Goal: Check status: Check status

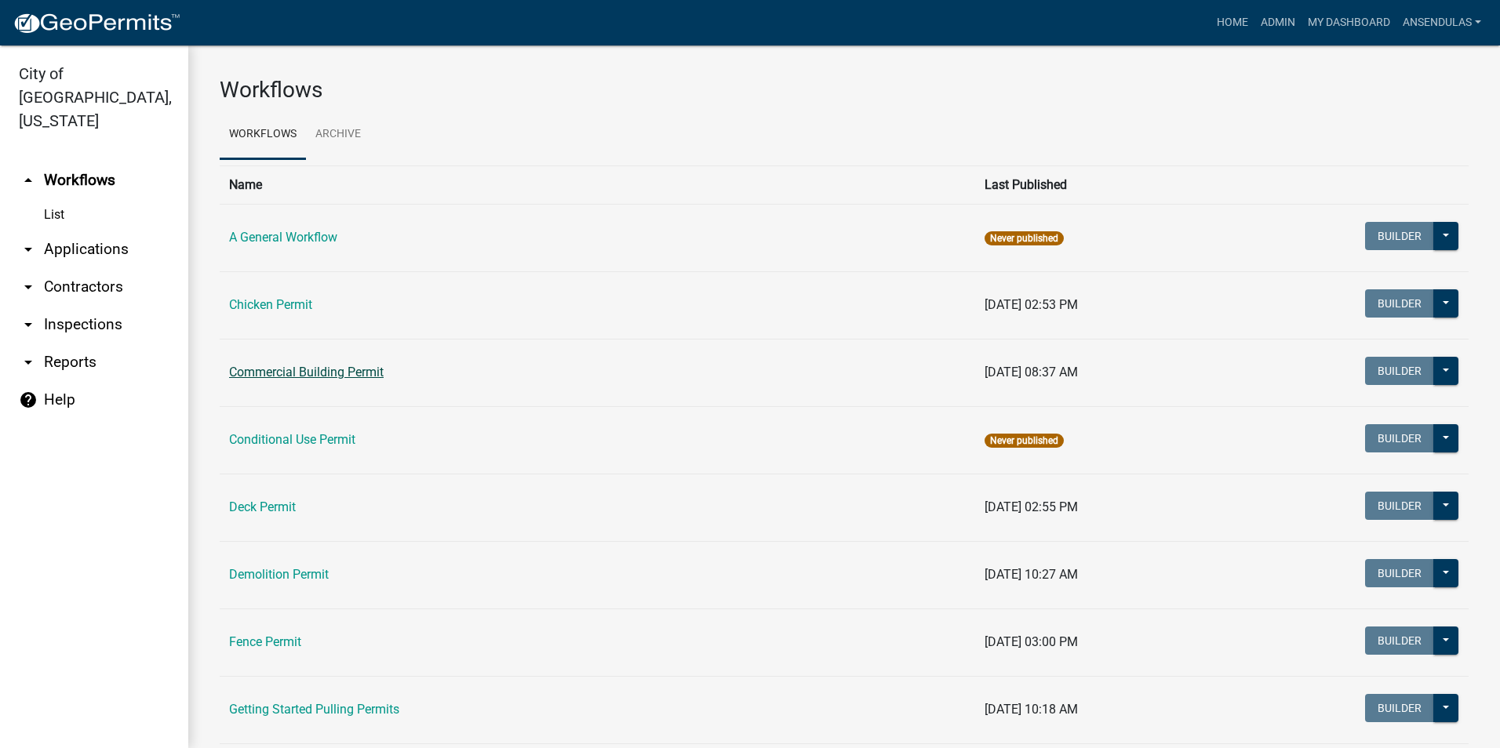
click at [308, 376] on link "Commercial Building Permit" at bounding box center [306, 372] width 155 height 15
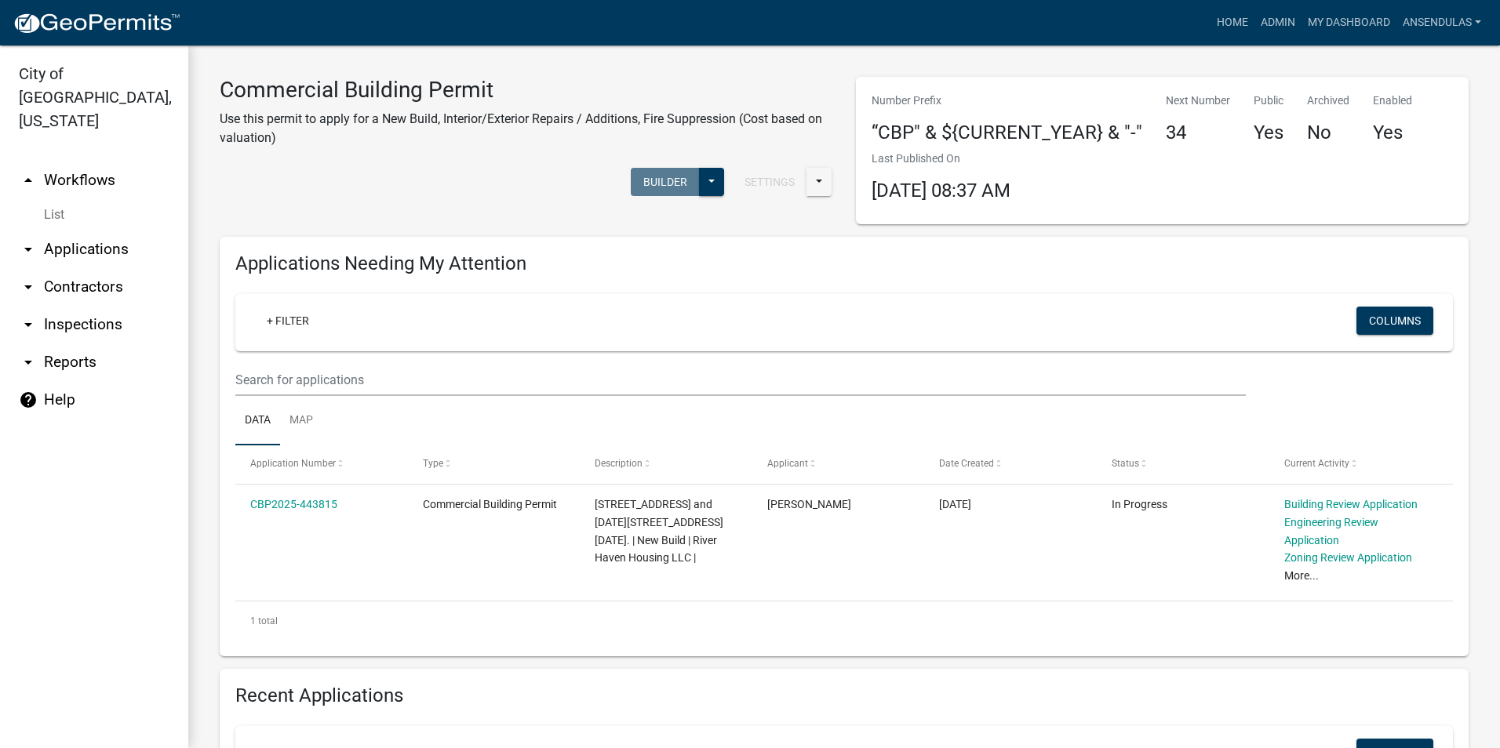
click at [53, 231] on link "arrow_drop_down Applications" at bounding box center [94, 250] width 188 height 38
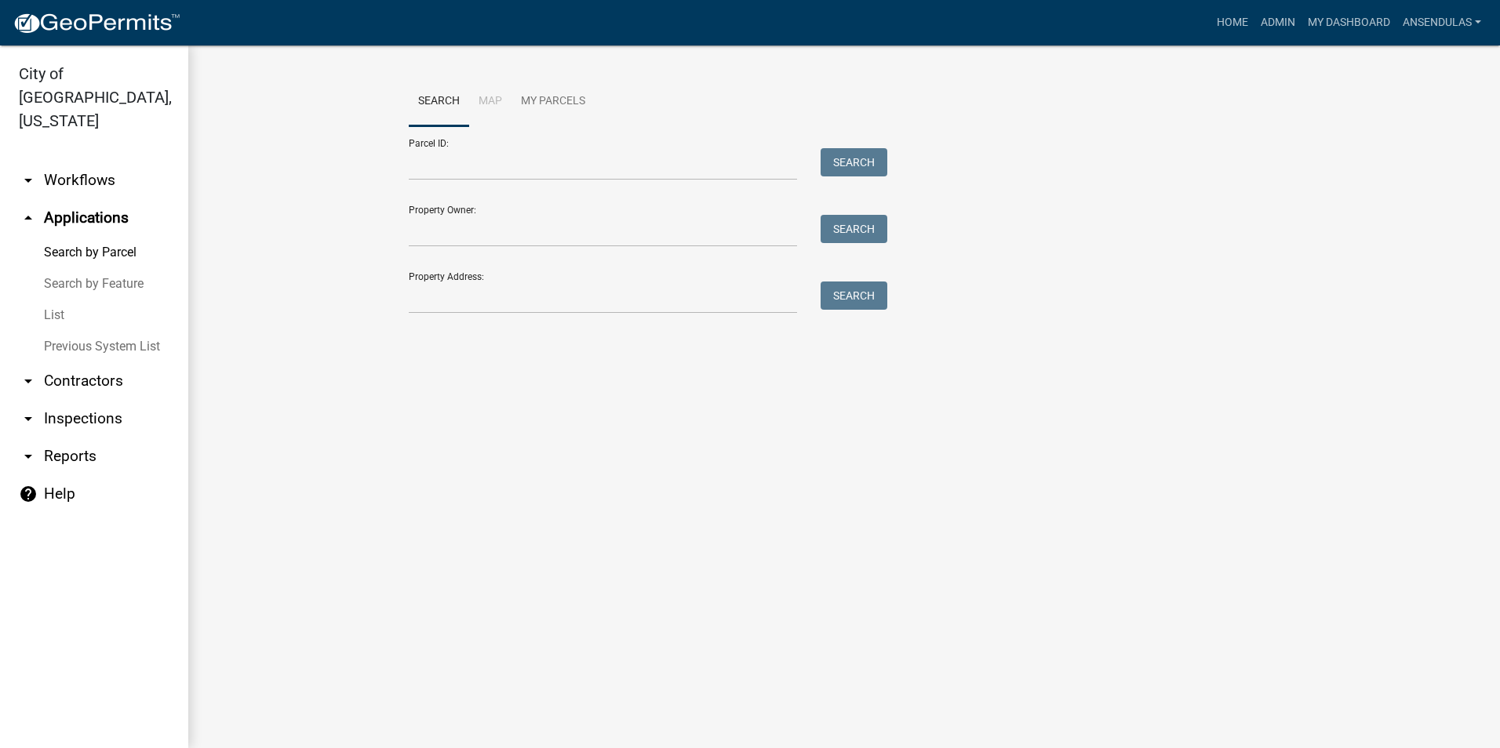
click at [79, 162] on link "arrow_drop_down Workflows" at bounding box center [94, 181] width 188 height 38
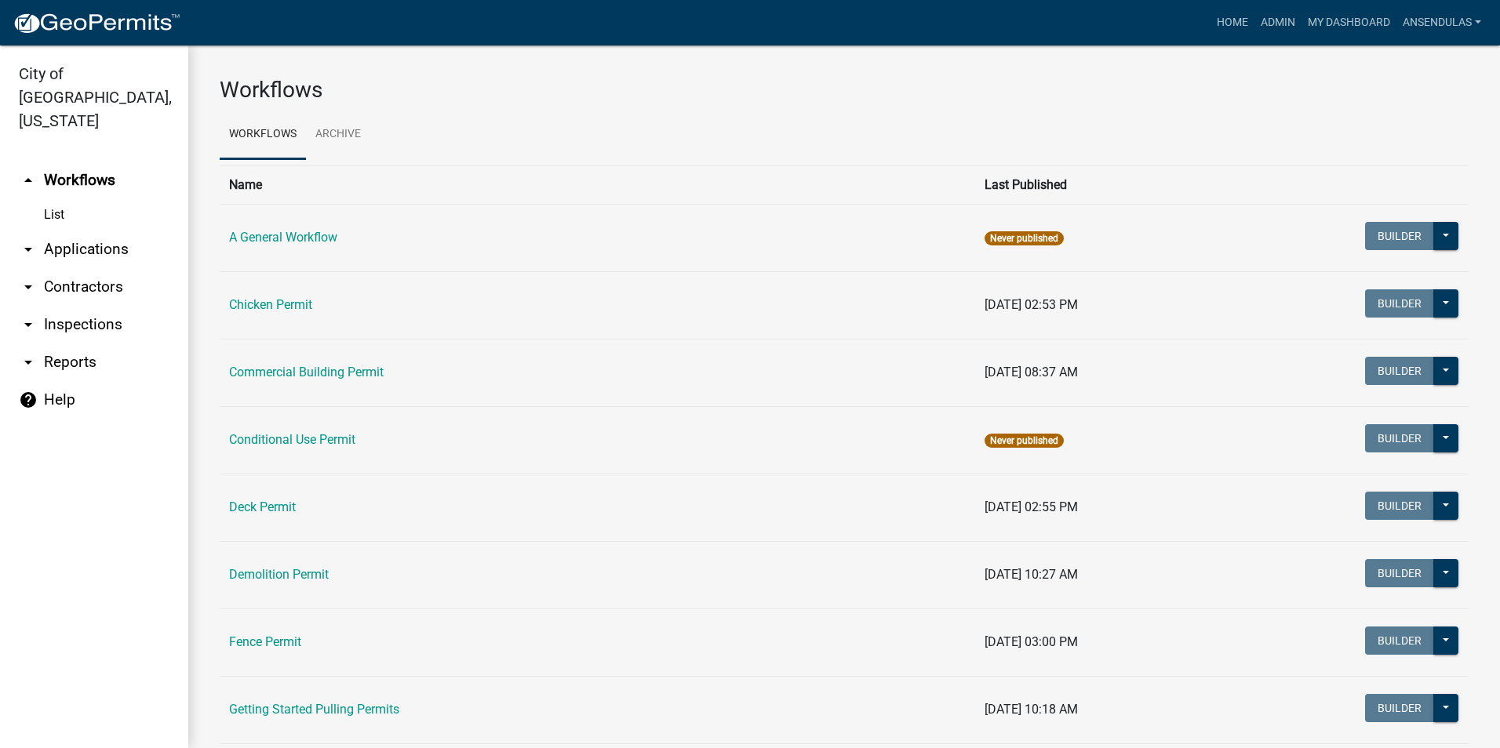
click at [59, 199] on link "List" at bounding box center [94, 214] width 188 height 31
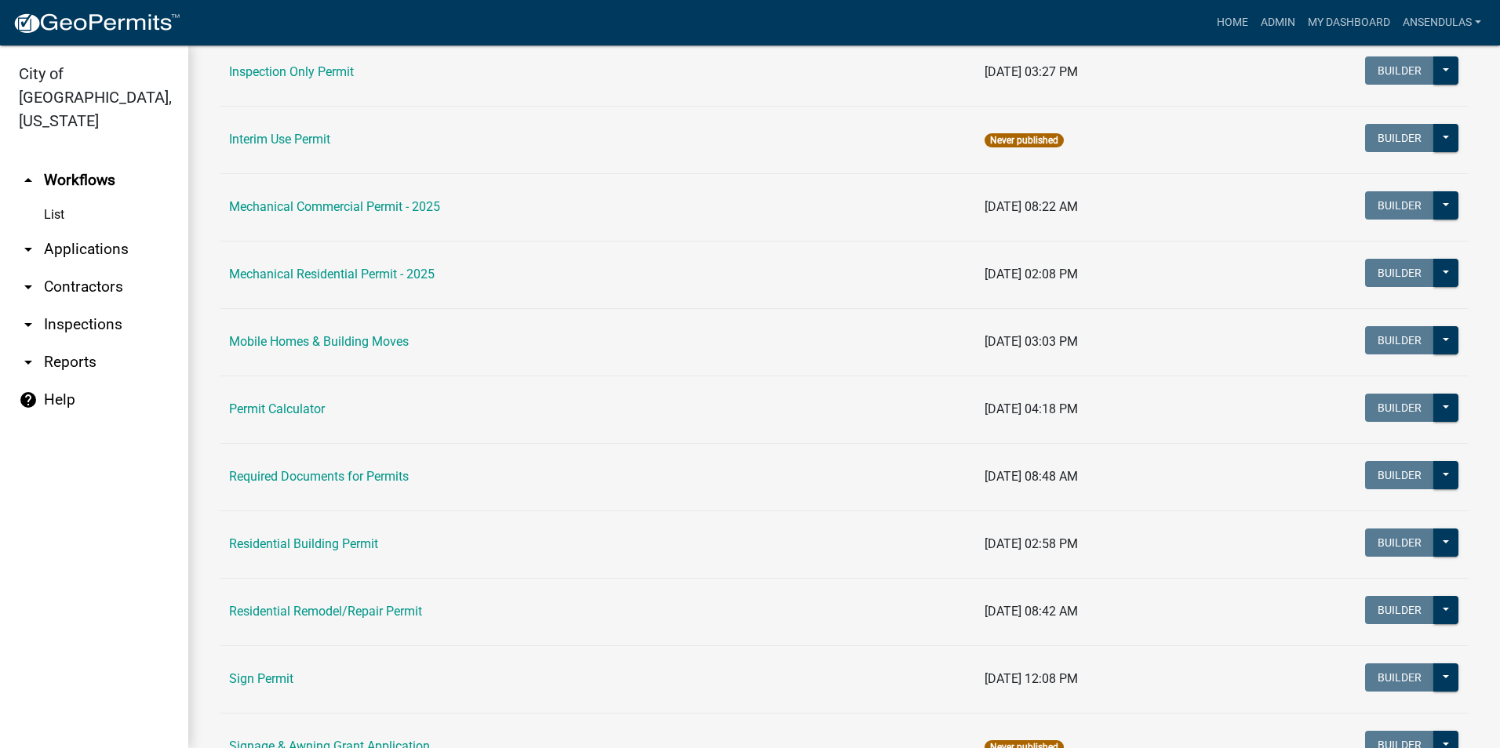
scroll to position [784, 0]
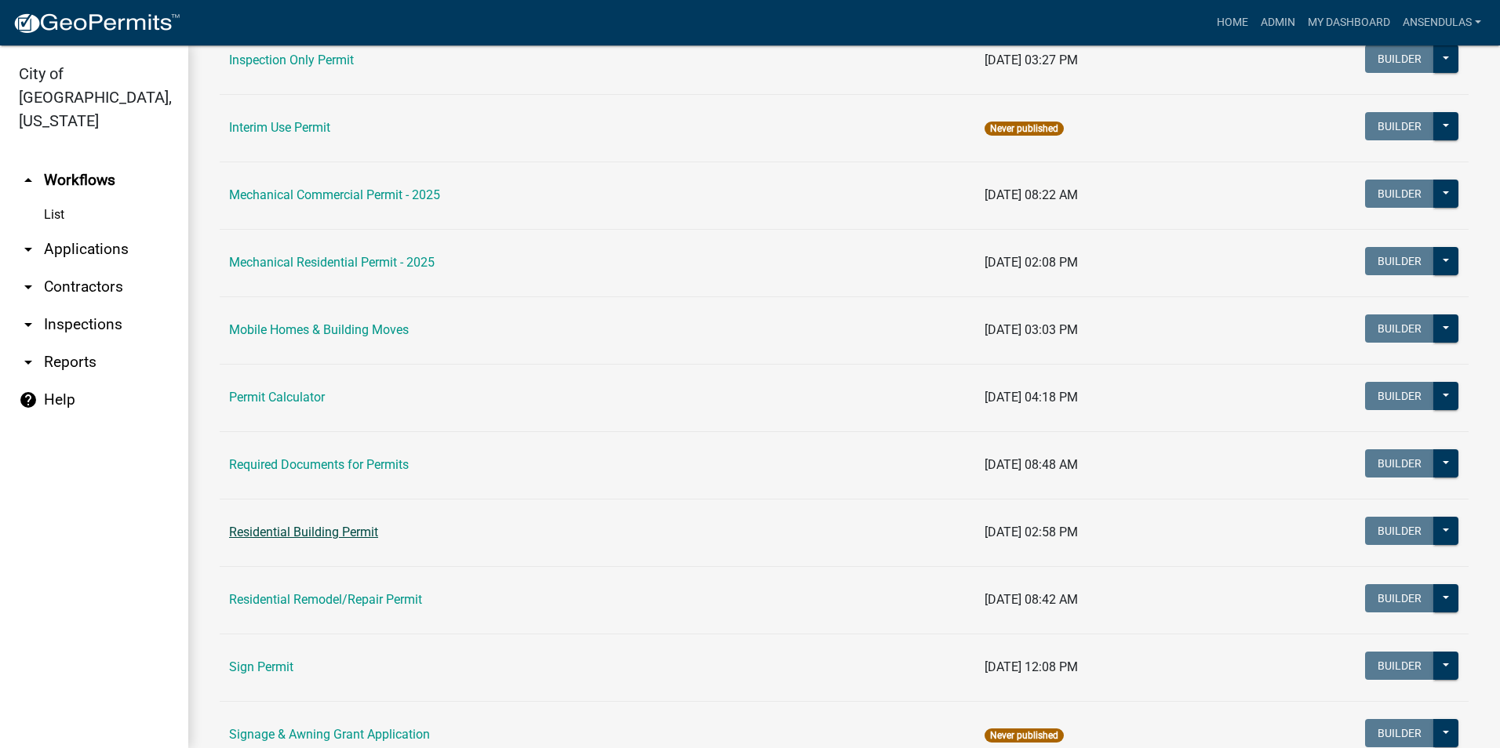
click at [322, 531] on link "Residential Building Permit" at bounding box center [303, 532] width 149 height 15
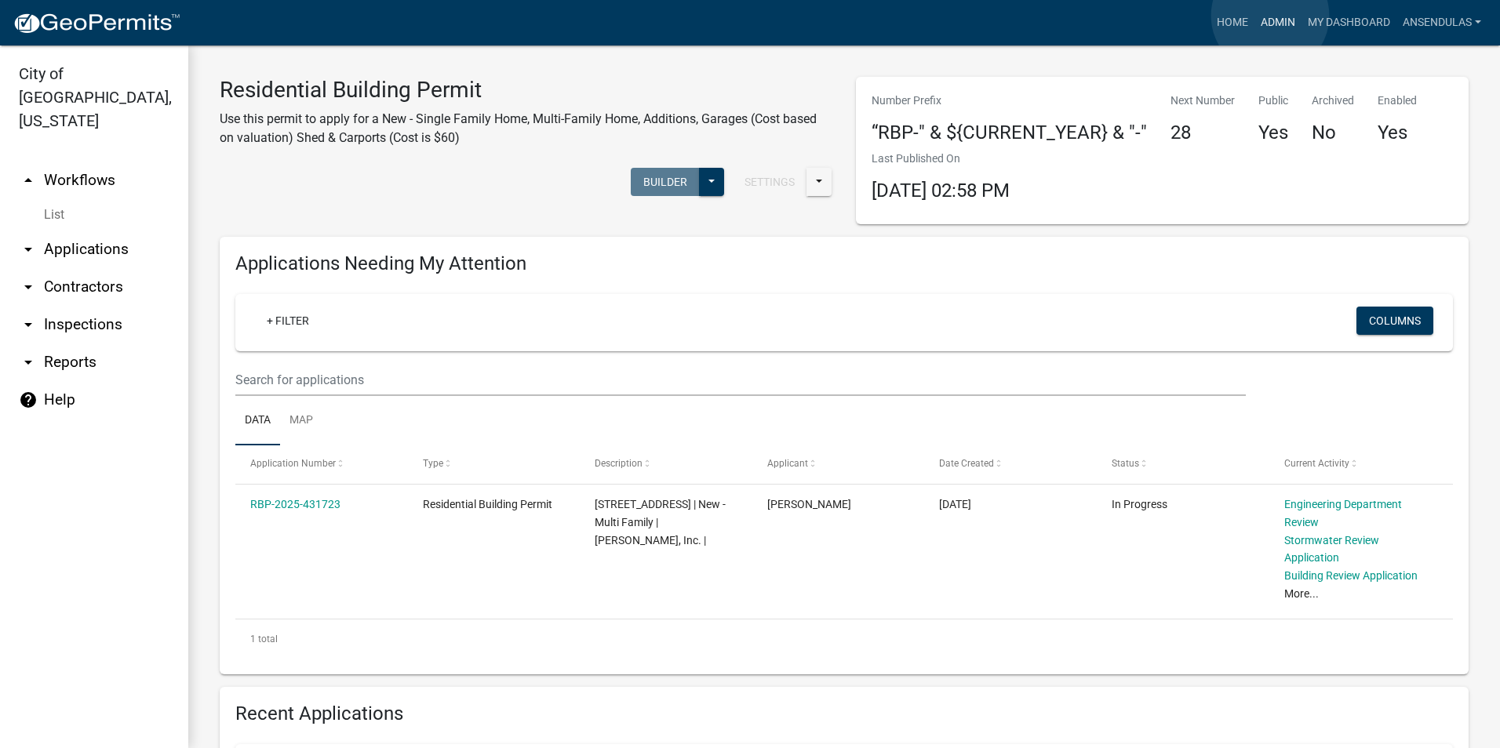
click at [1270, 16] on link "Admin" at bounding box center [1277, 23] width 47 height 30
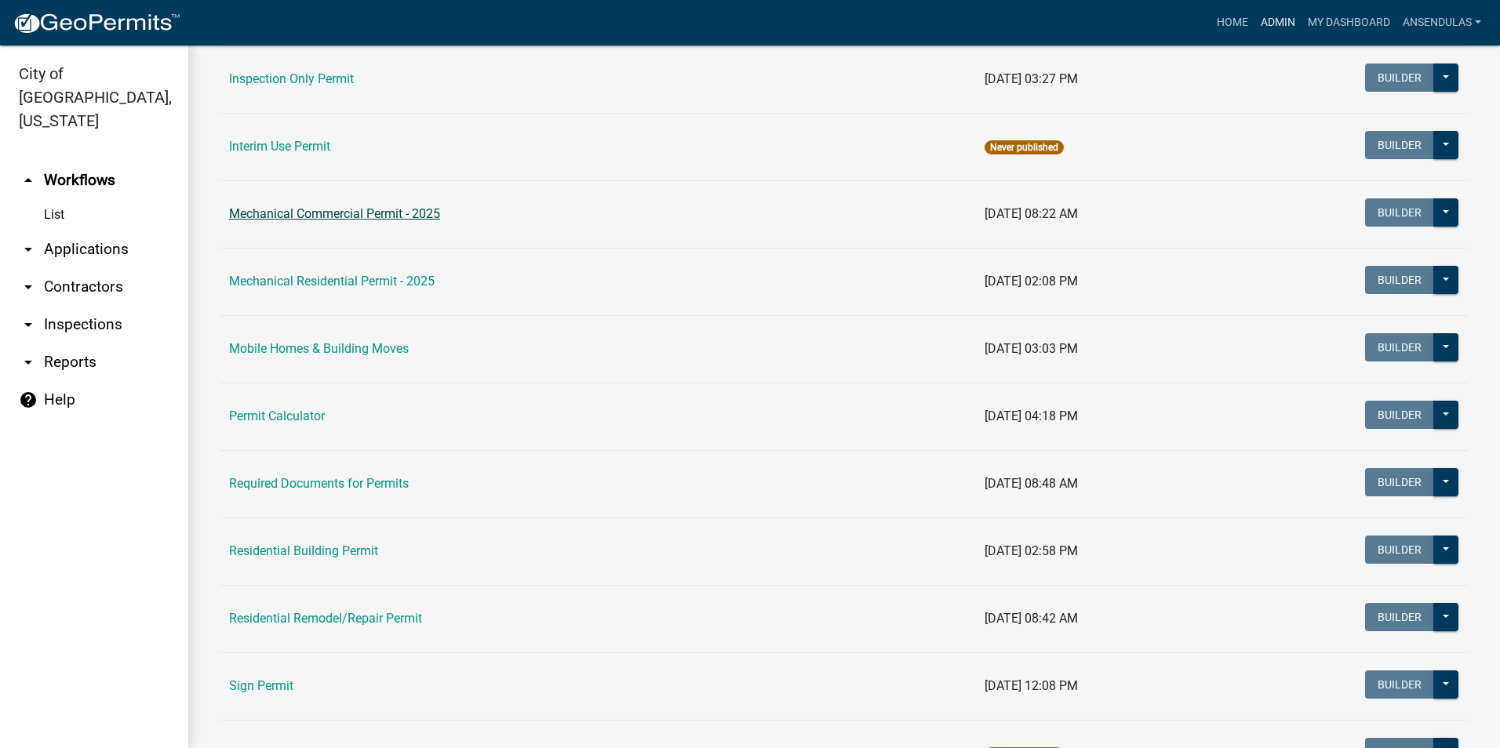
scroll to position [784, 0]
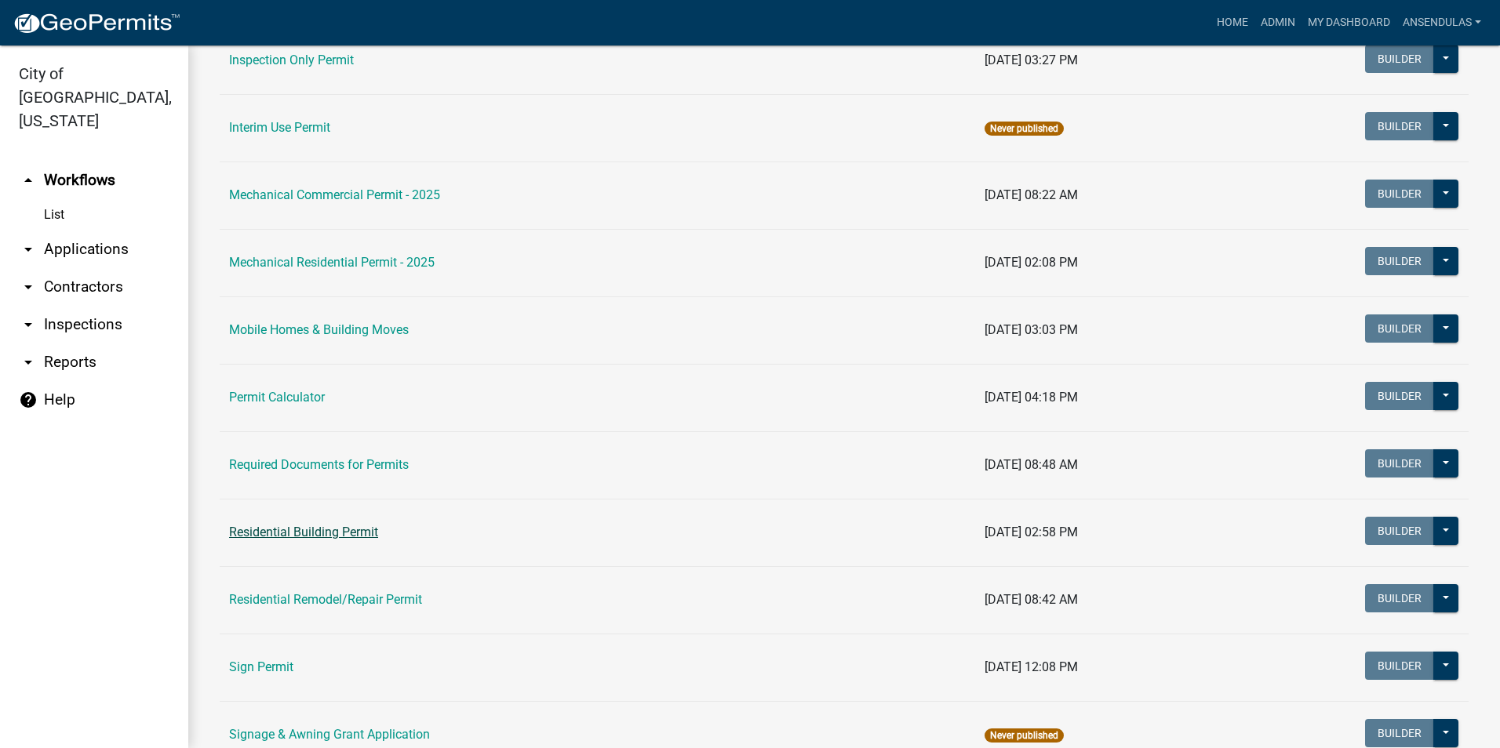
click at [321, 530] on link "Residential Building Permit" at bounding box center [303, 532] width 149 height 15
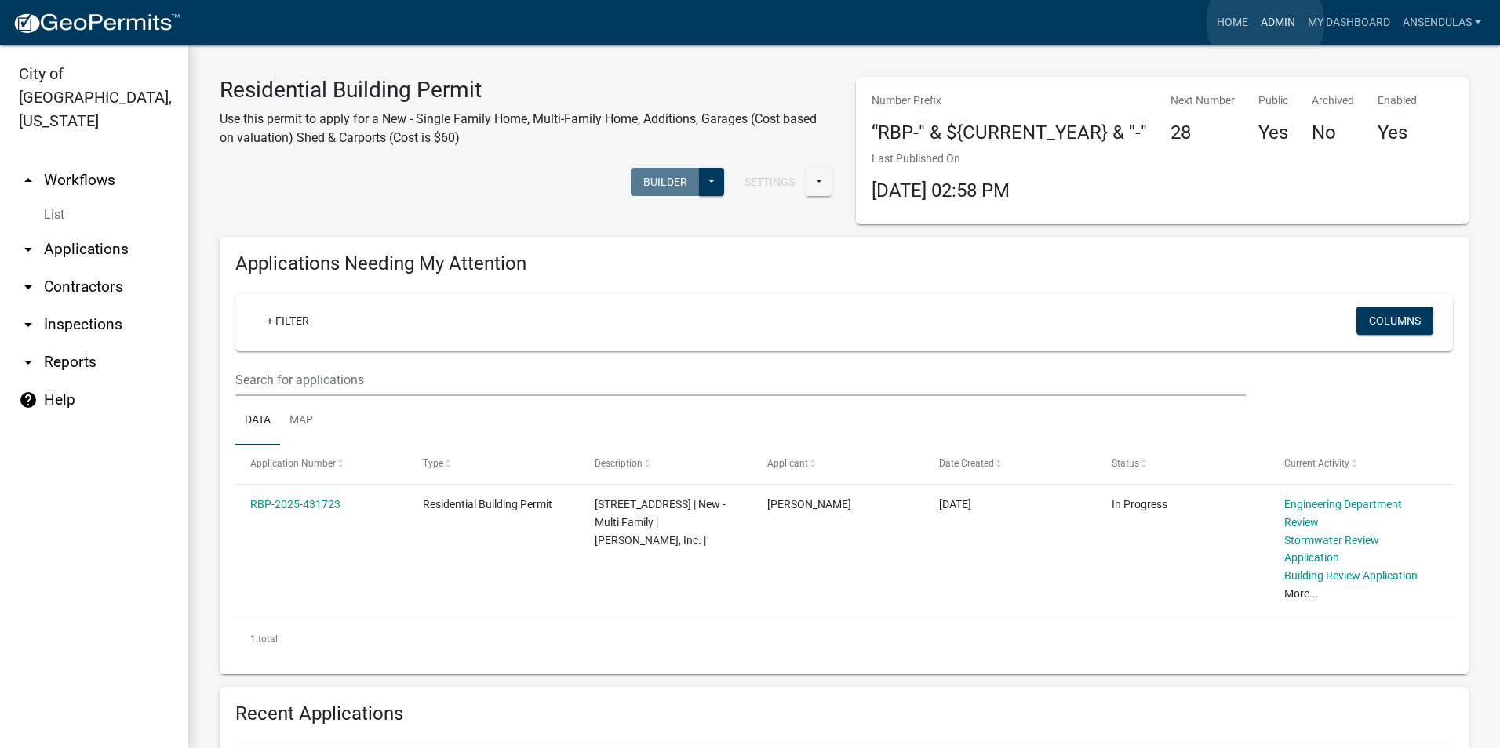
click at [1265, 22] on link "Admin" at bounding box center [1277, 23] width 47 height 30
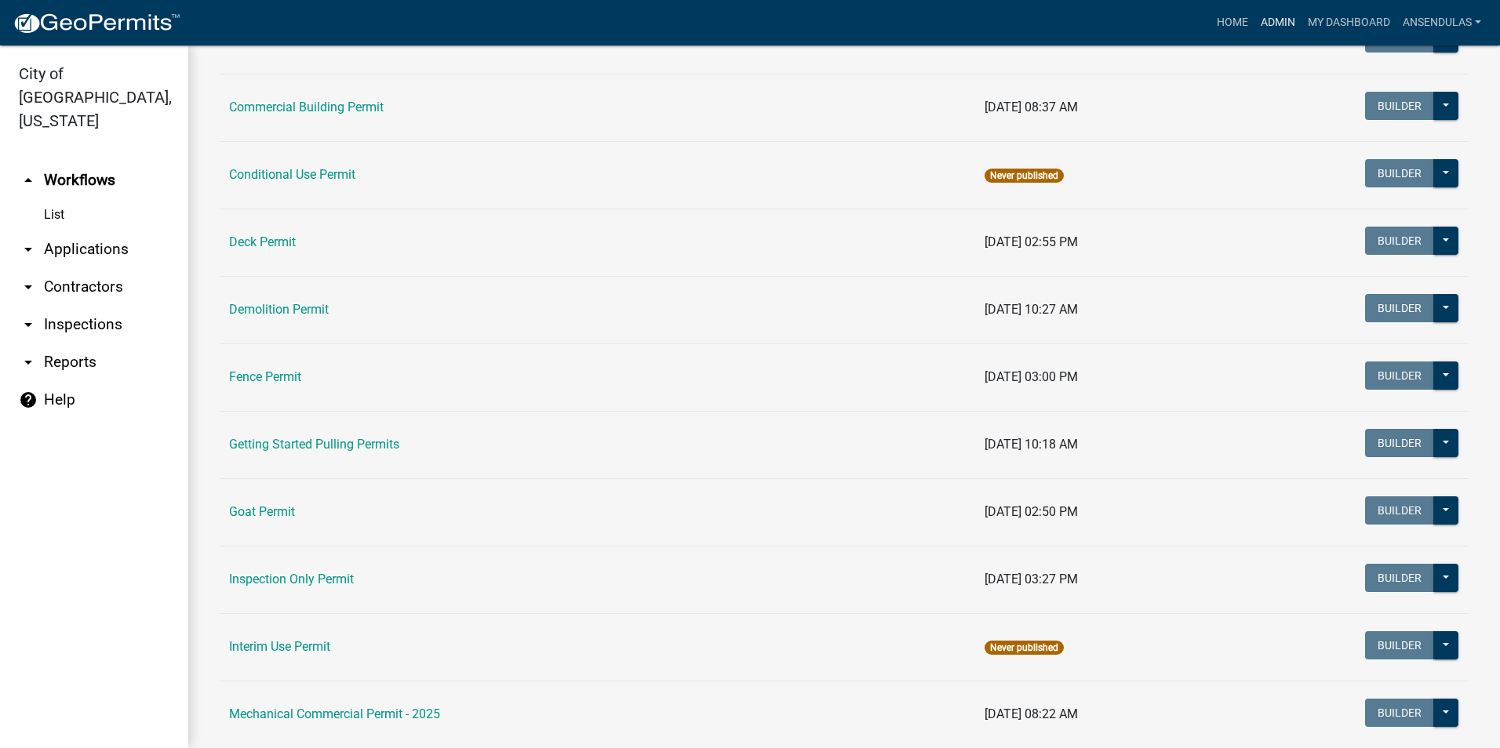
scroll to position [66, 0]
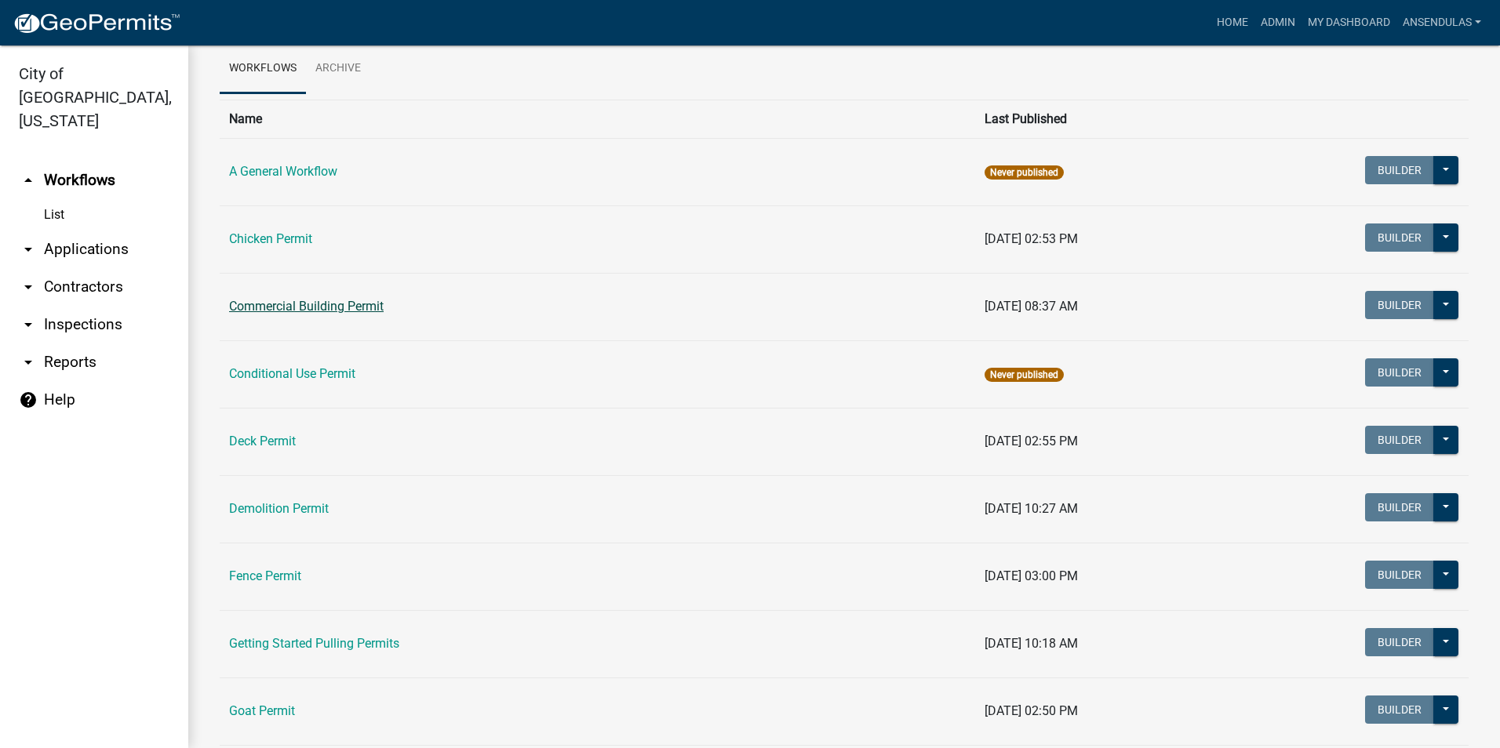
click at [268, 309] on link "Commercial Building Permit" at bounding box center [306, 306] width 155 height 15
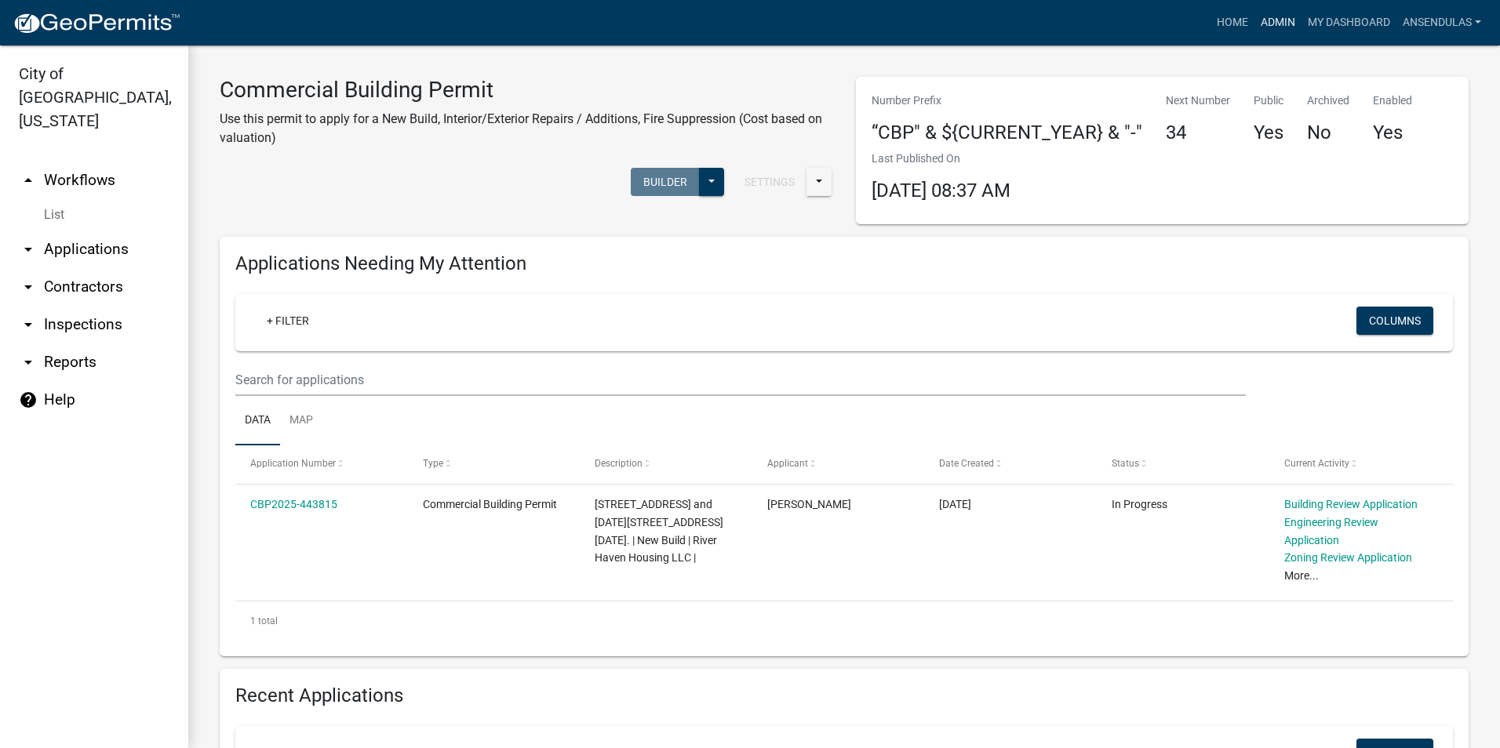
click at [1275, 21] on link "Admin" at bounding box center [1277, 23] width 47 height 30
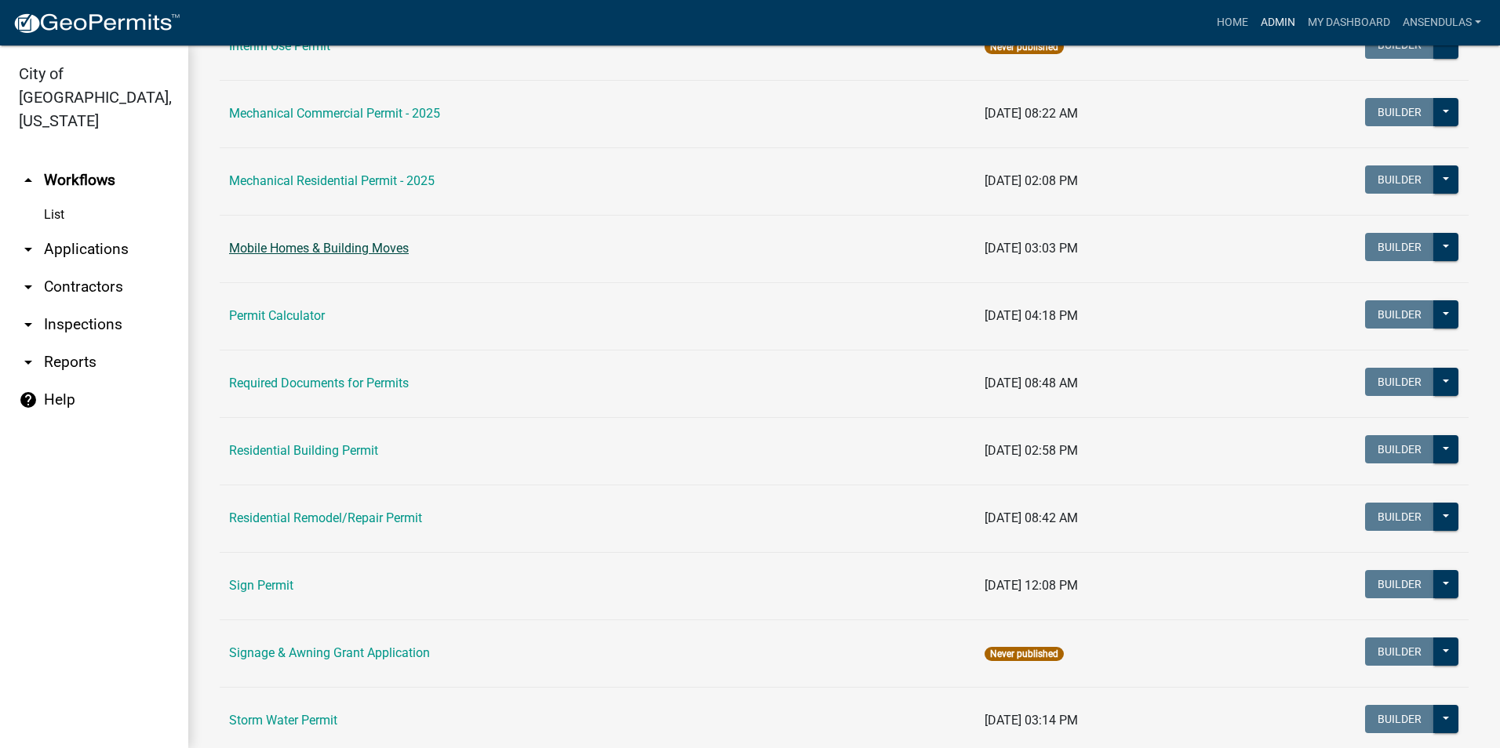
scroll to position [941, 0]
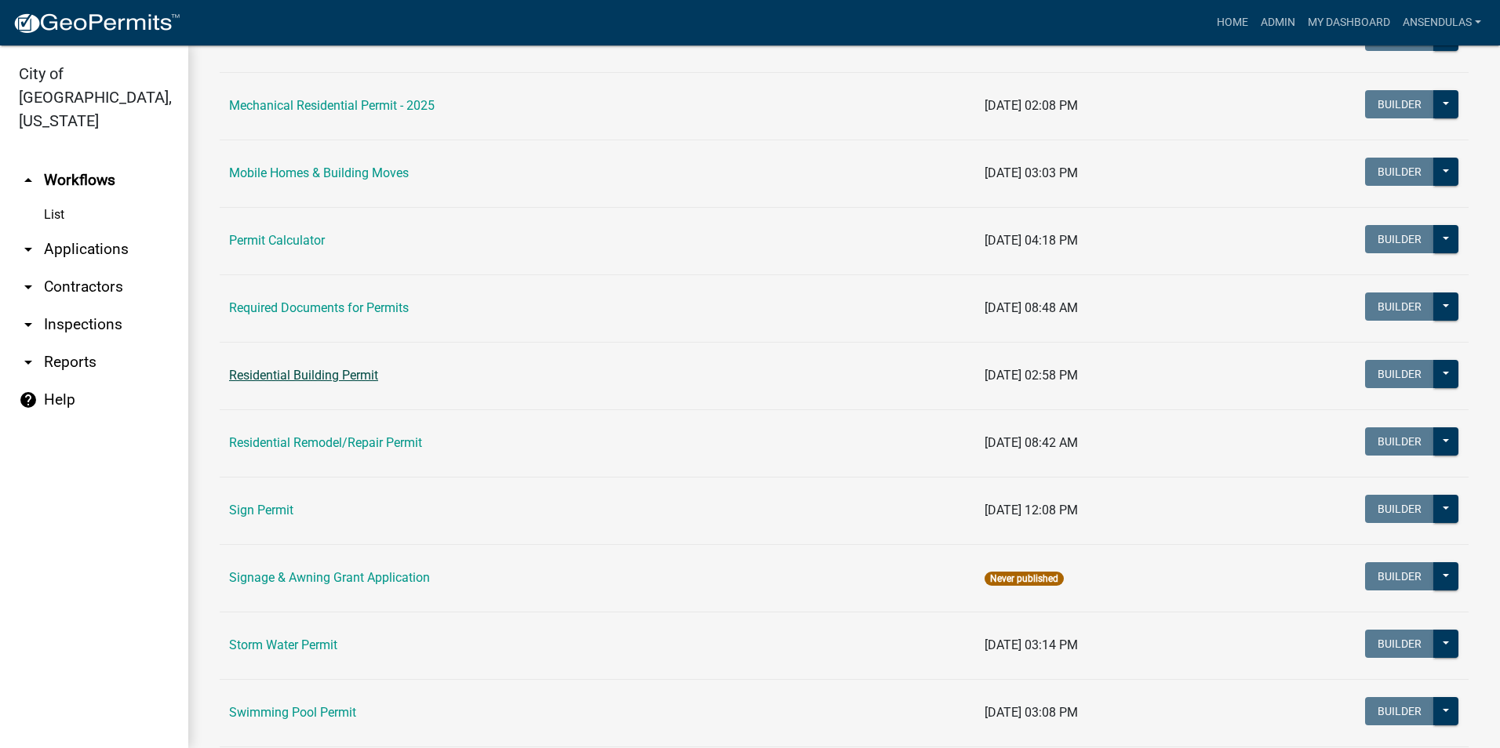
click at [295, 379] on link "Residential Building Permit" at bounding box center [303, 375] width 149 height 15
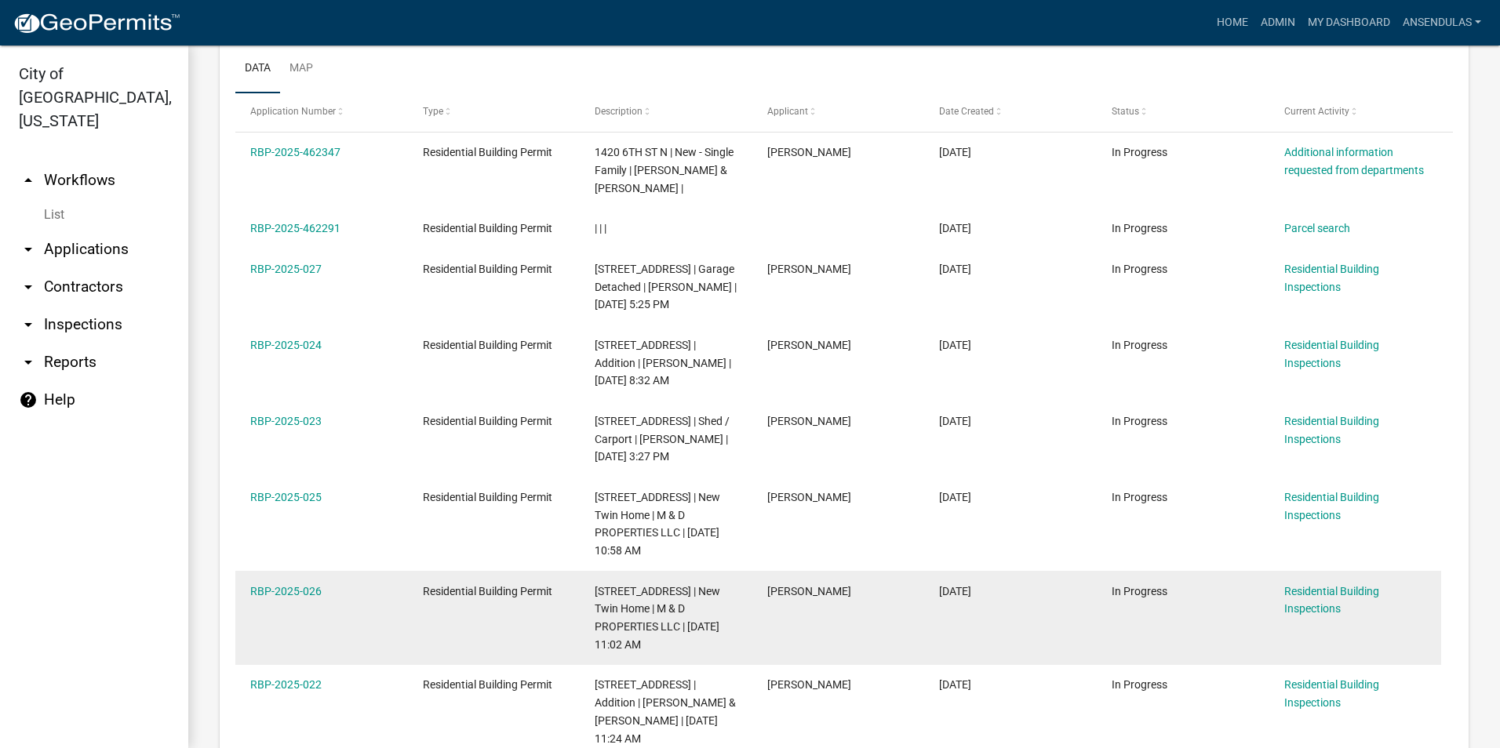
scroll to position [784, 0]
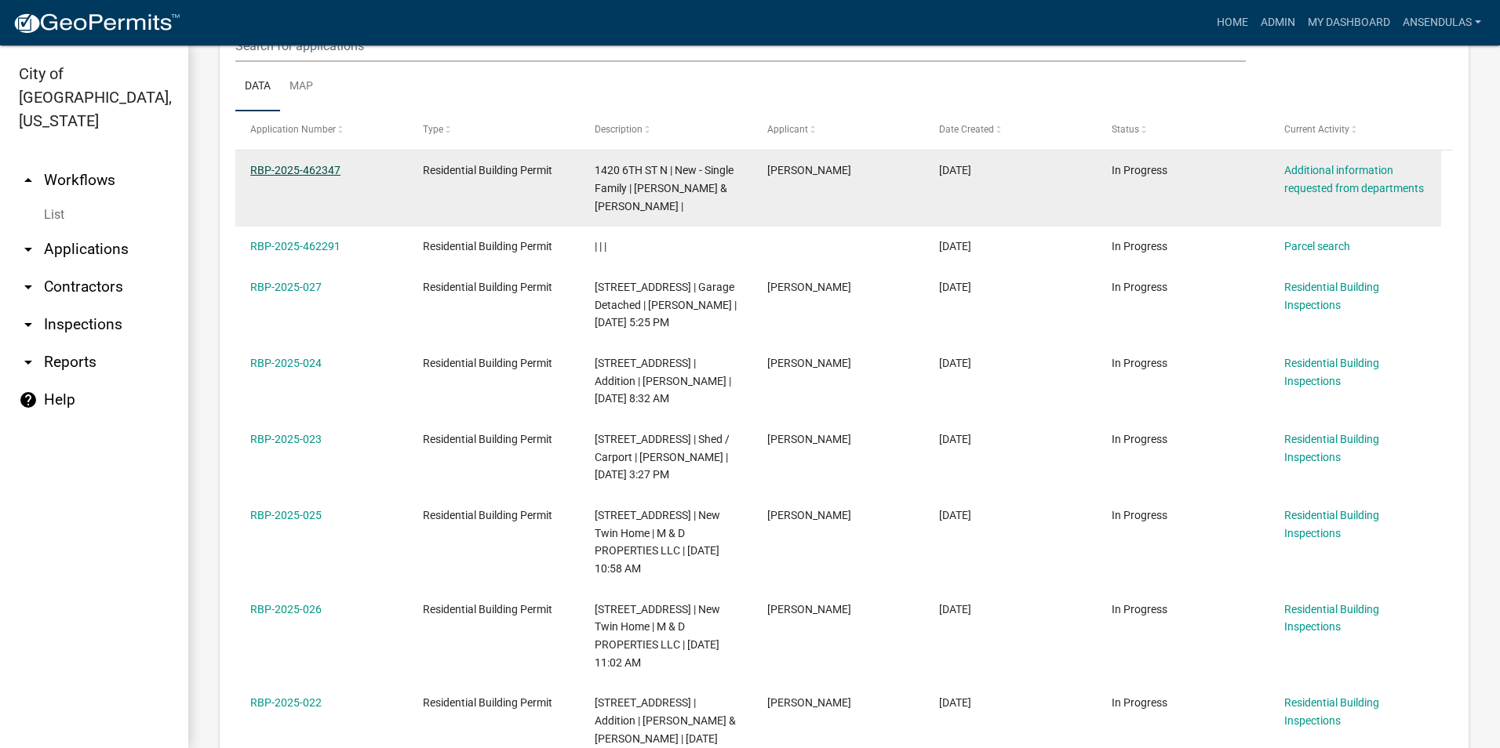
click at [283, 170] on link "RBP-2025-462347" at bounding box center [295, 170] width 90 height 13
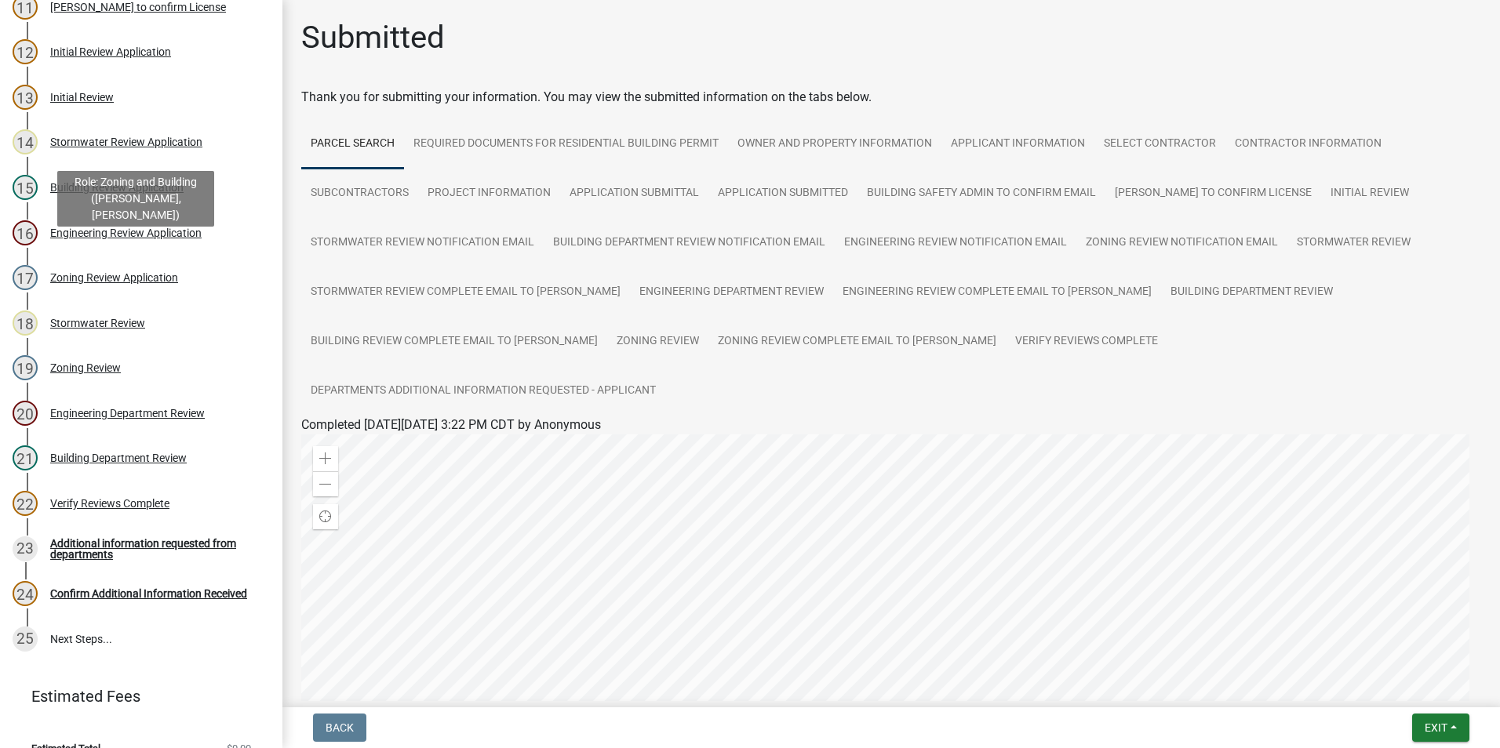
scroll to position [678, 0]
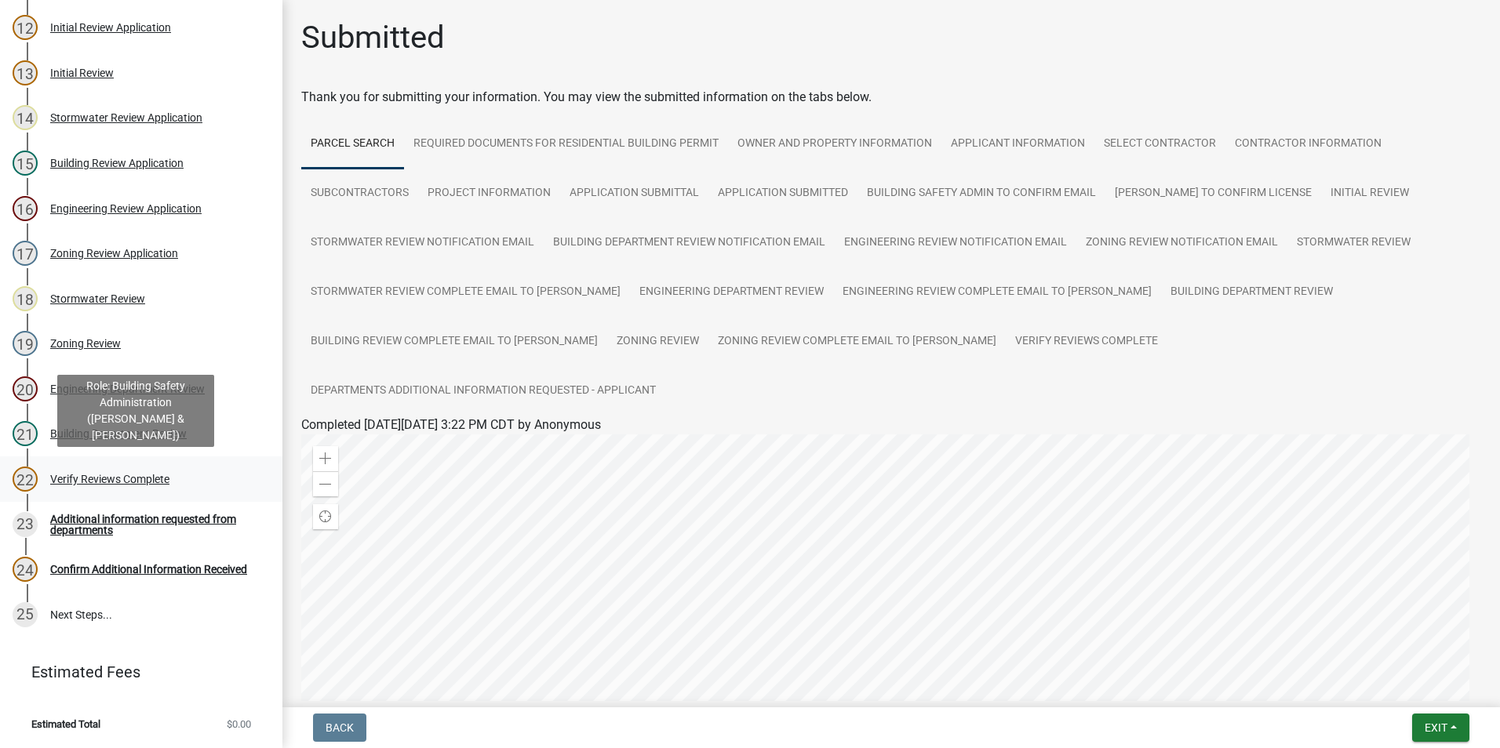
click at [144, 486] on div "22 Verify Reviews Complete" at bounding box center [135, 479] width 245 height 25
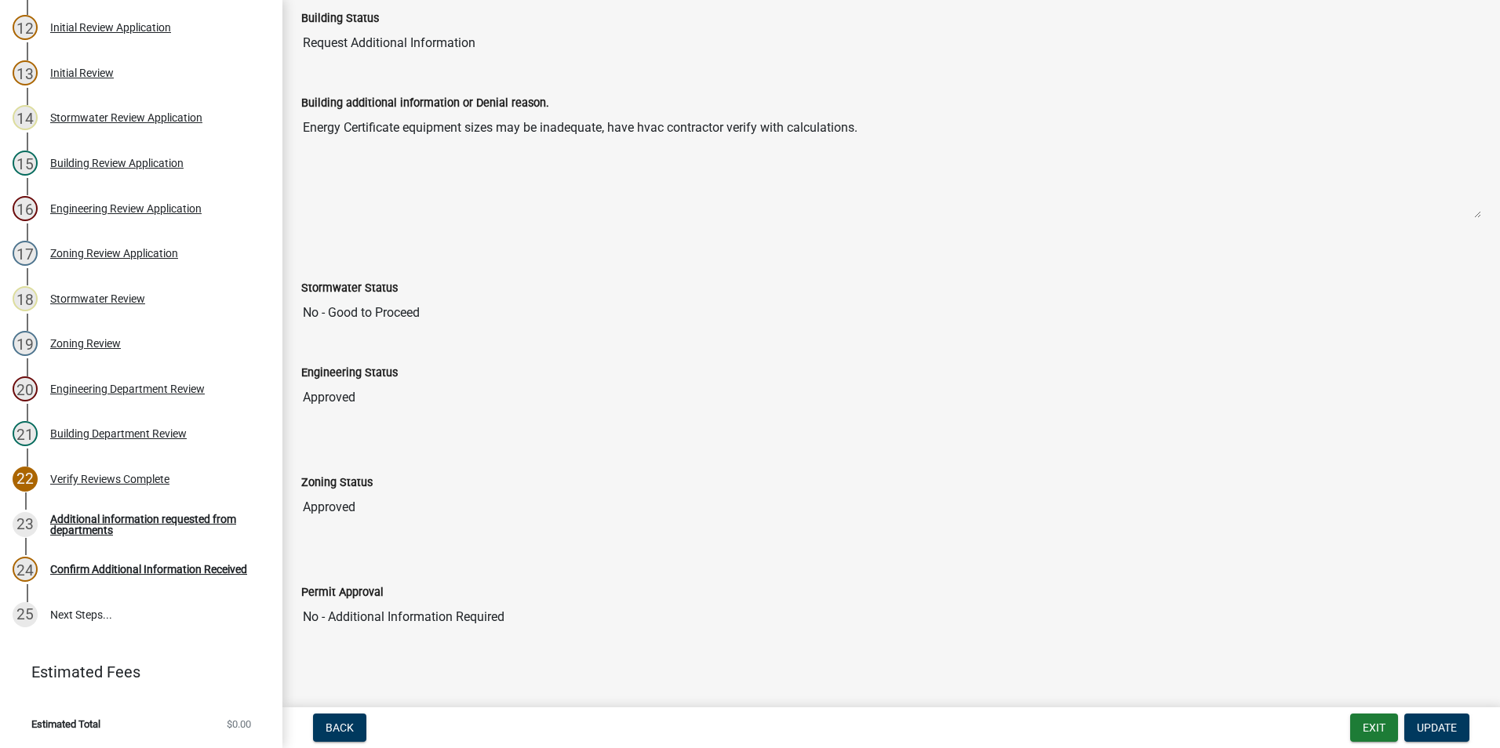
scroll to position [107, 0]
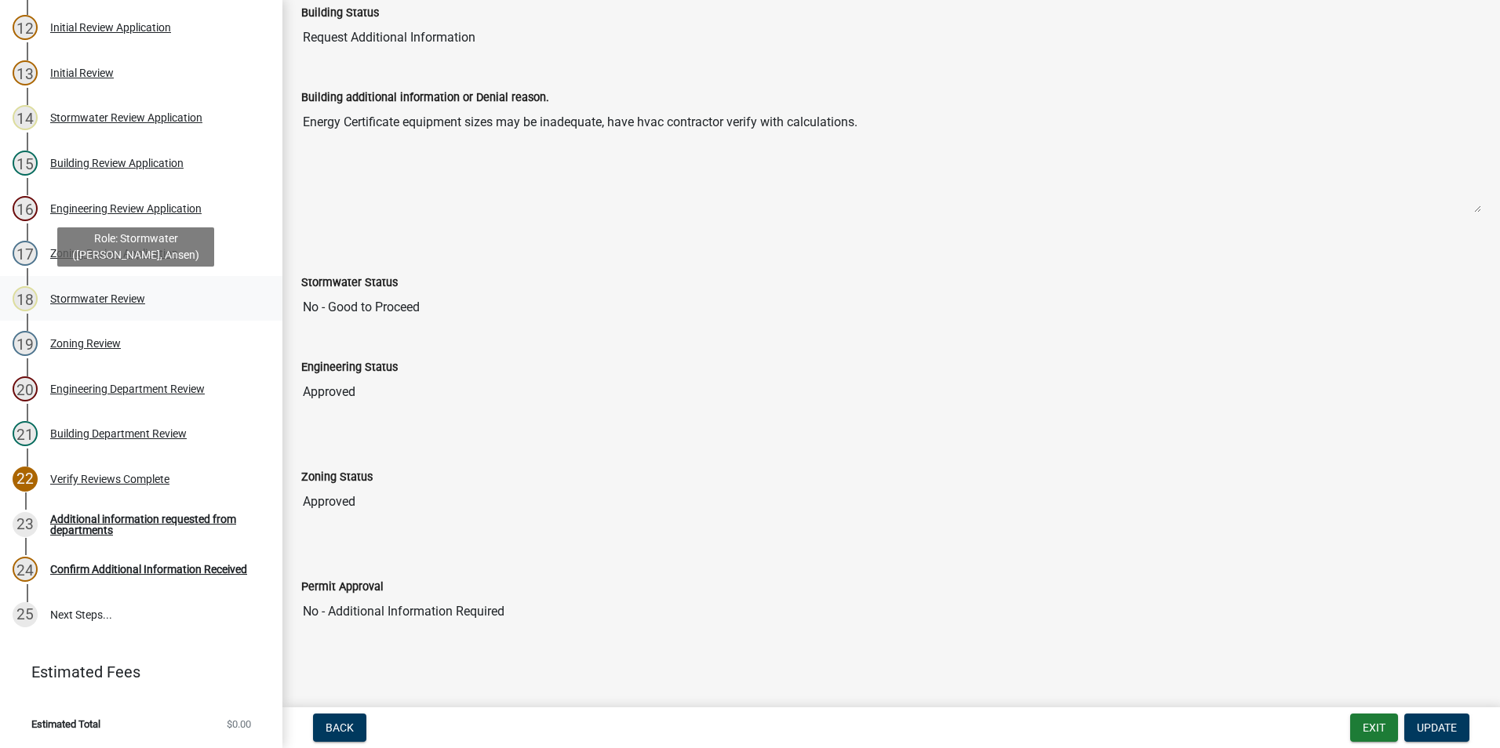
click at [104, 294] on div "Stormwater Review" at bounding box center [97, 298] width 95 height 11
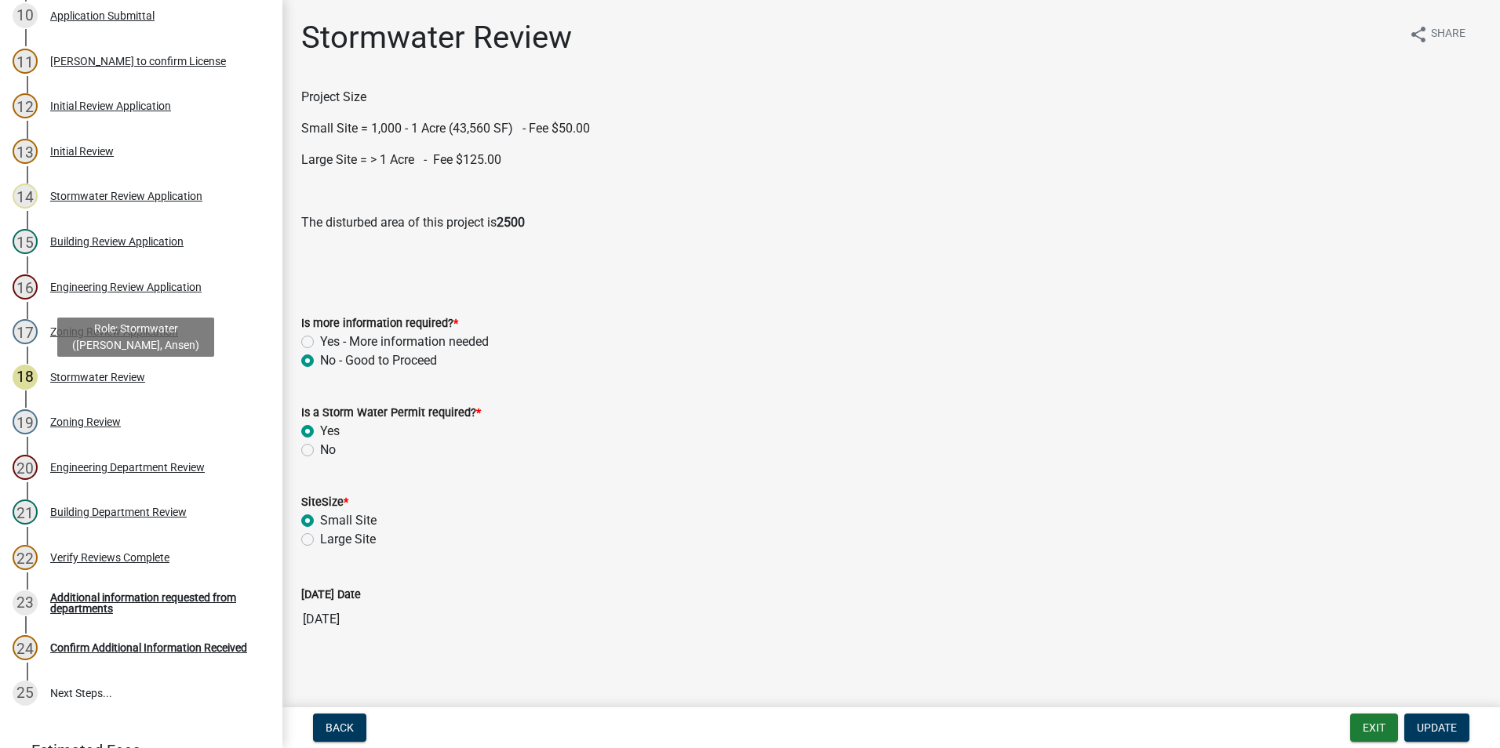
scroll to position [522, 0]
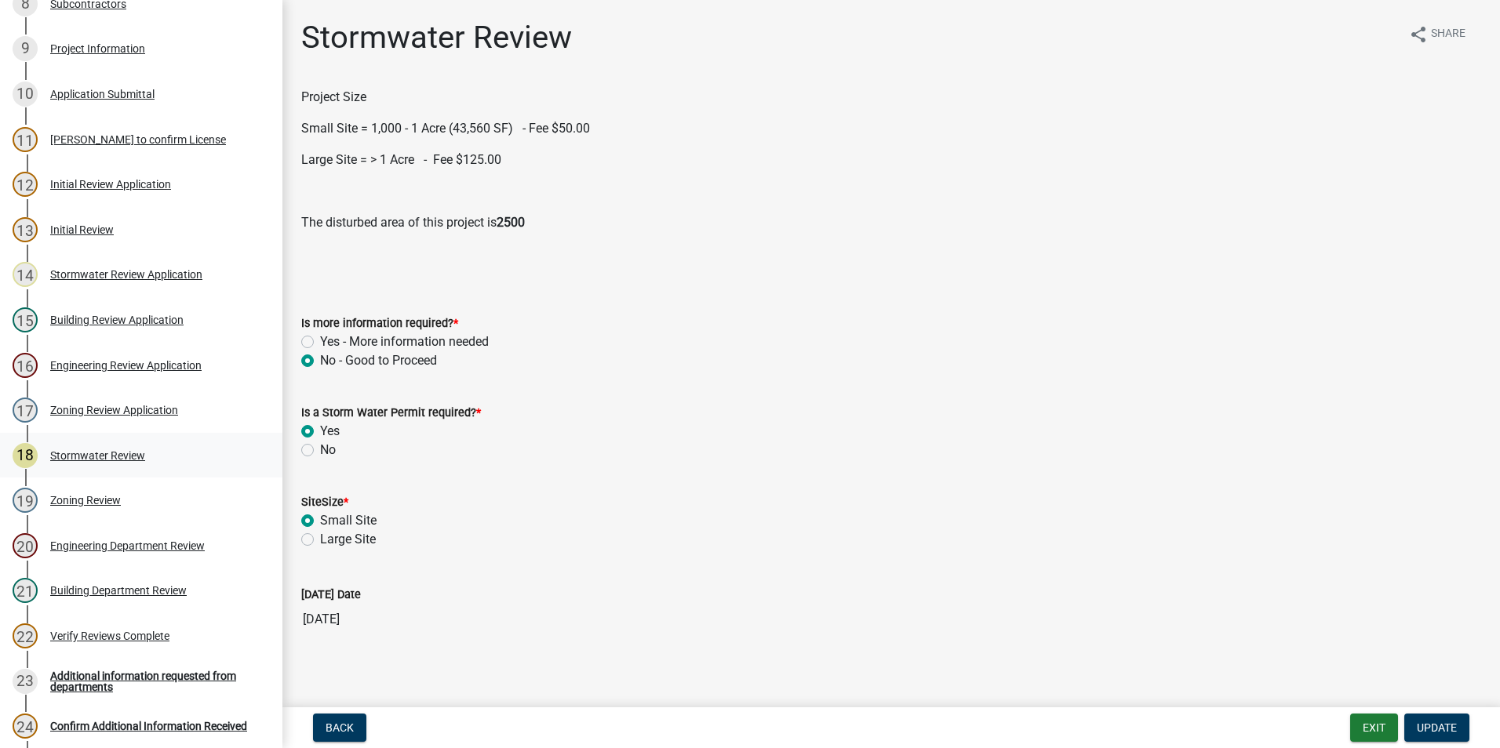
click at [106, 457] on div "Stormwater Review" at bounding box center [97, 455] width 95 height 11
click at [129, 680] on div "Additional information requested from departments" at bounding box center [153, 682] width 207 height 22
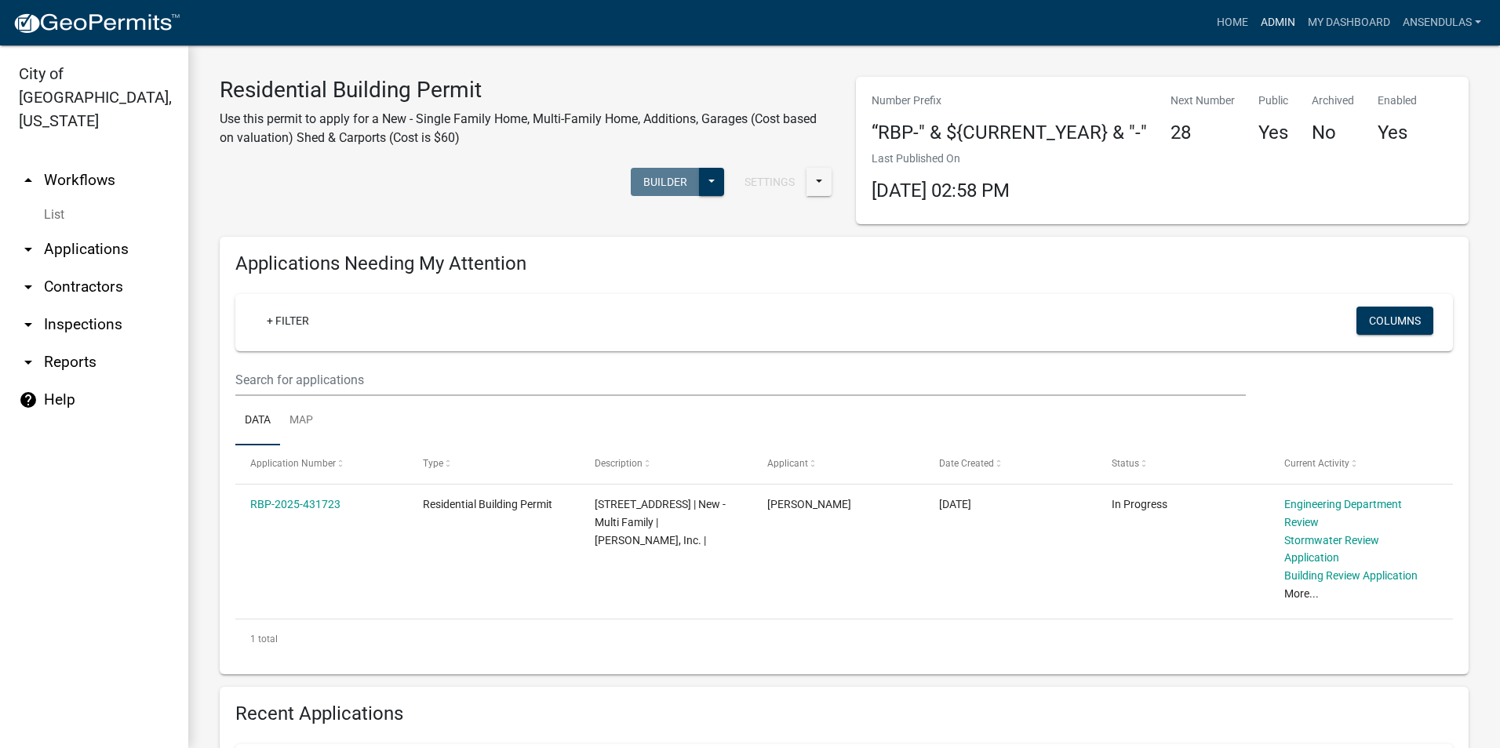
click at [1268, 20] on link "Admin" at bounding box center [1277, 23] width 47 height 30
